Goal: Navigation & Orientation: Understand site structure

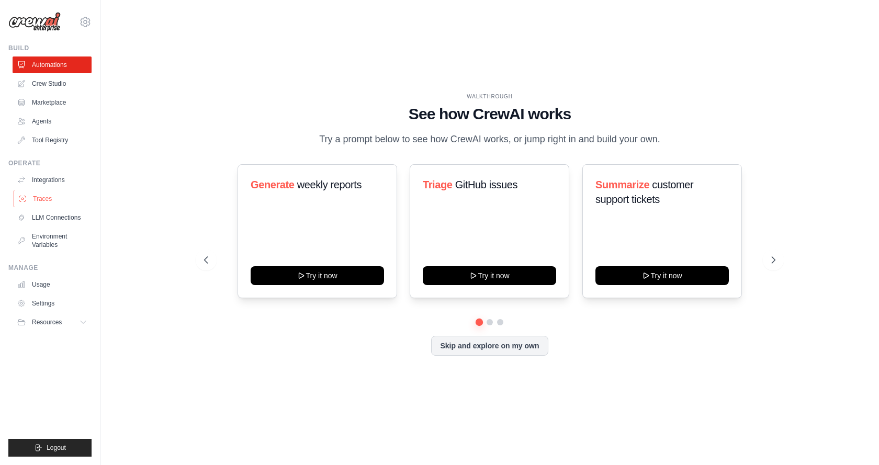
click at [51, 204] on link "Traces" at bounding box center [53, 198] width 79 height 17
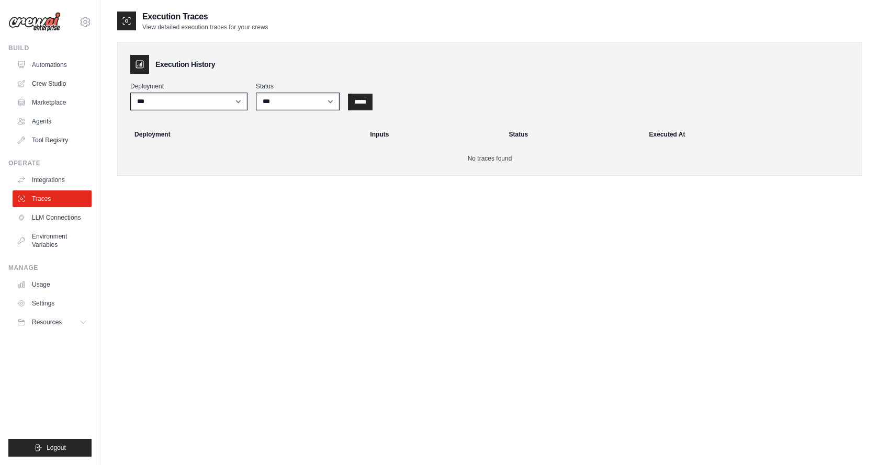
click at [210, 90] on div "Deployment ***" at bounding box center [188, 96] width 117 height 28
click at [58, 81] on link "Crew Studio" at bounding box center [53, 83] width 79 height 17
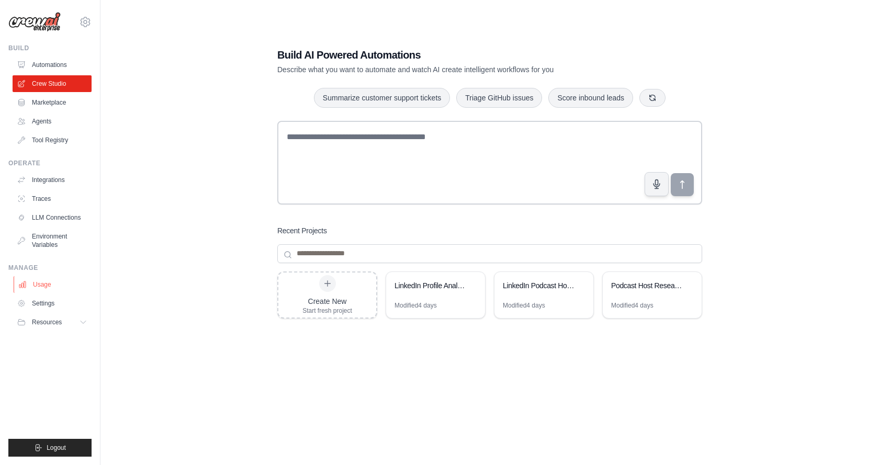
click at [47, 281] on link "Usage" at bounding box center [53, 284] width 79 height 17
